Goal: Task Accomplishment & Management: Use online tool/utility

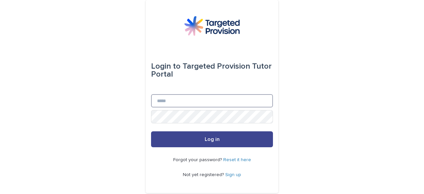
type input "**********"
click at [205, 139] on span "Log in" at bounding box center [212, 139] width 15 height 5
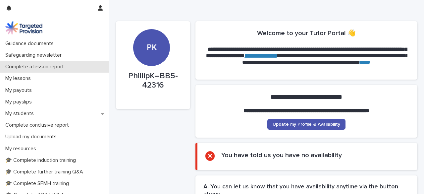
scroll to position [61, 0]
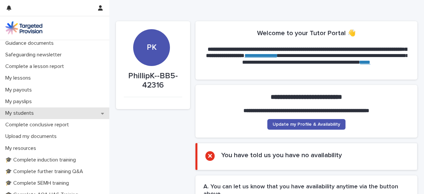
click at [94, 114] on div "My students" at bounding box center [54, 113] width 109 height 12
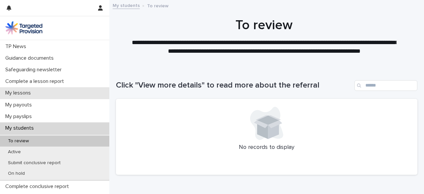
scroll to position [46, 0]
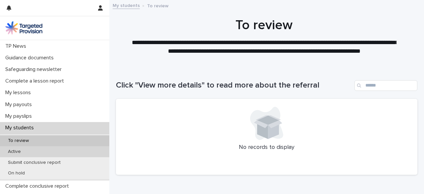
click at [19, 151] on p "Active" at bounding box center [15, 152] width 24 height 6
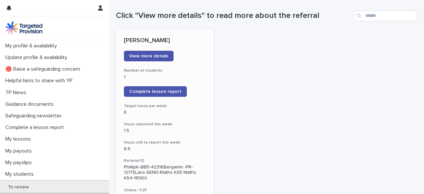
scroll to position [70, 0]
click at [164, 93] on span "Complete lesson report" at bounding box center [155, 91] width 52 height 5
